Goal: Entertainment & Leisure: Consume media (video, audio)

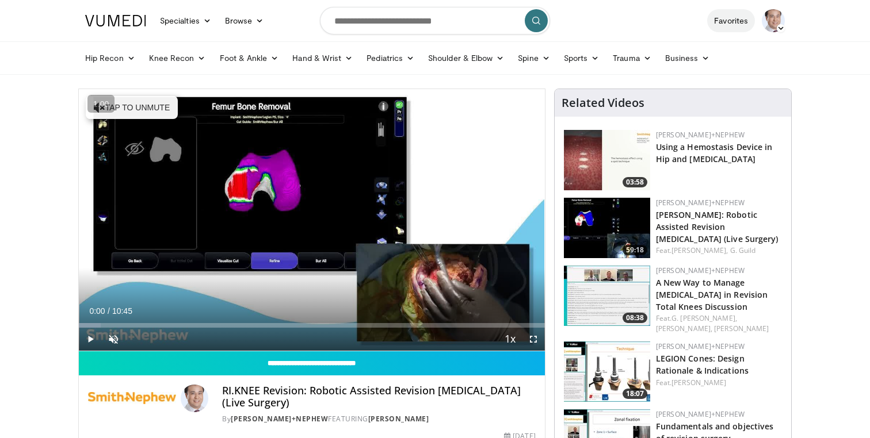
click at [729, 25] on link "Favorites" at bounding box center [731, 20] width 48 height 23
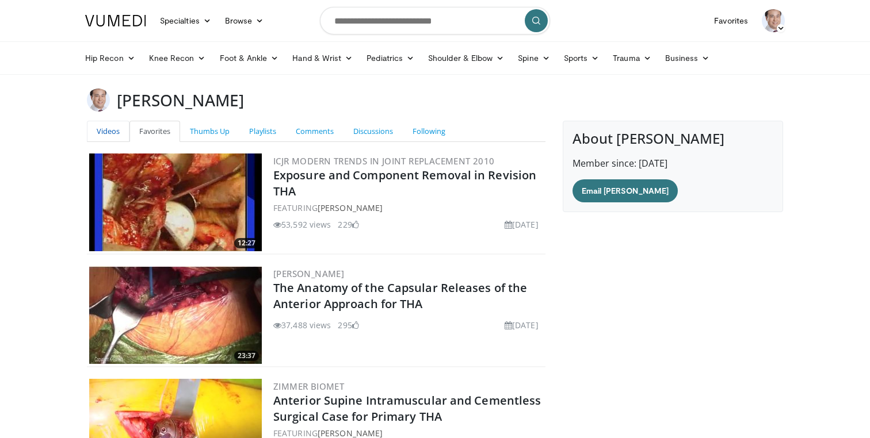
click at [116, 132] on link "Videos" at bounding box center [108, 131] width 43 height 21
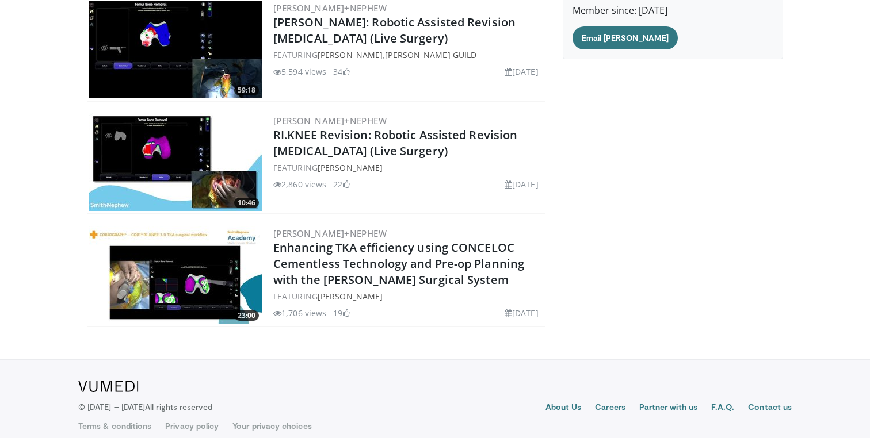
scroll to position [154, 0]
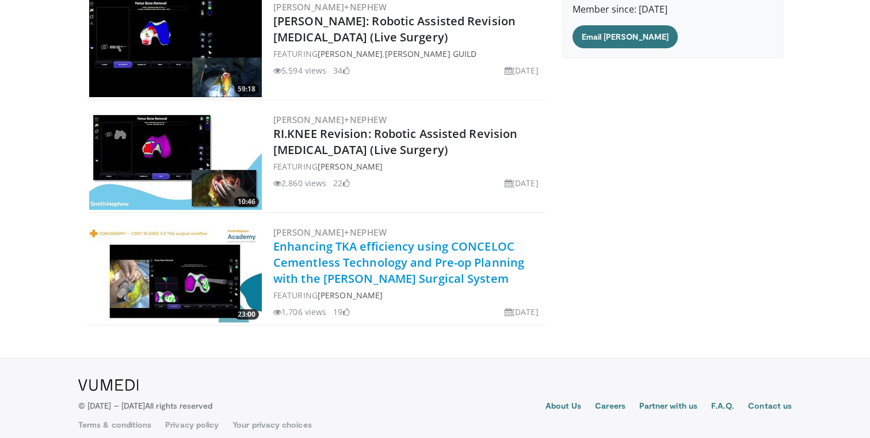
click at [298, 268] on link "Enhancing TKA efficiency using CONCELOC Cementless Technology and Pre-op Planni…" at bounding box center [398, 263] width 251 height 48
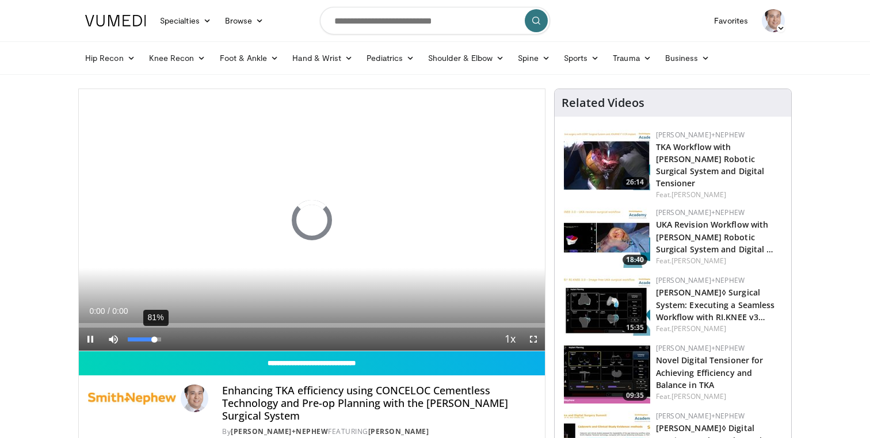
click at [155, 339] on div "81%" at bounding box center [144, 340] width 33 height 4
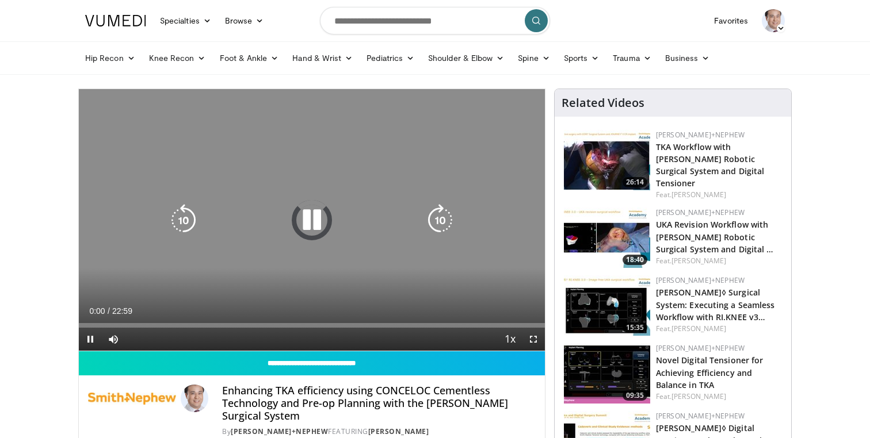
click at [311, 223] on icon "Video Player" at bounding box center [312, 220] width 32 height 32
